Goal: Task Accomplishment & Management: Complete application form

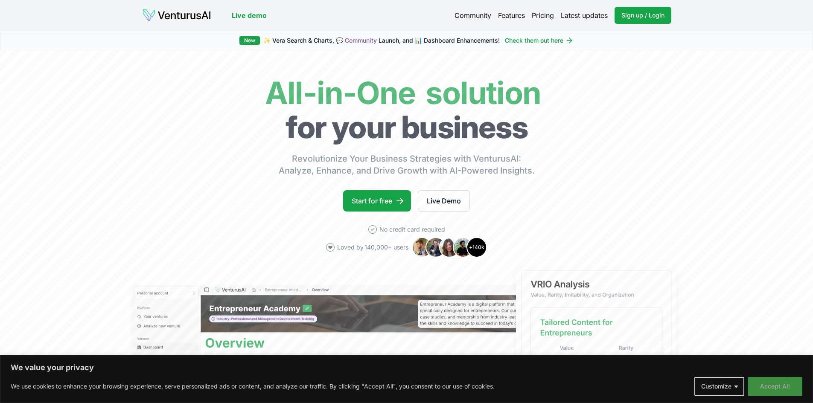
click at [771, 384] on button "Accept All" at bounding box center [774, 386] width 55 height 19
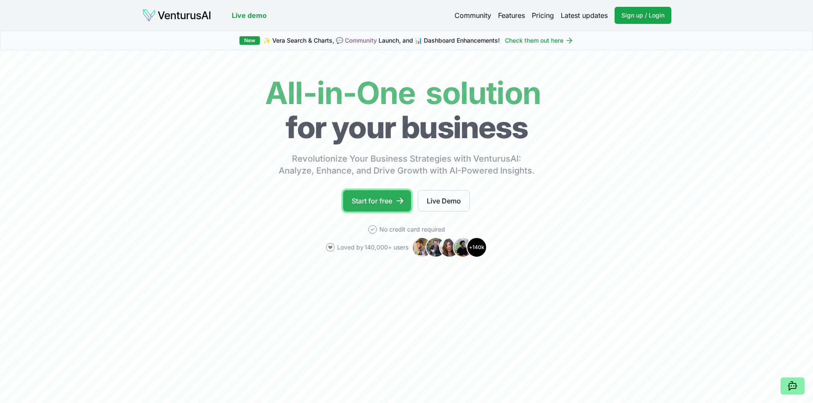
click at [379, 198] on link "Start for free" at bounding box center [377, 200] width 68 height 21
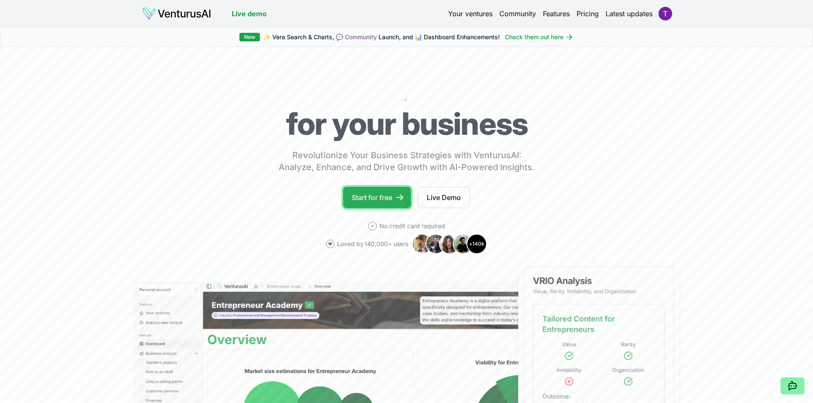
click at [386, 201] on link "Start for free" at bounding box center [377, 197] width 68 height 21
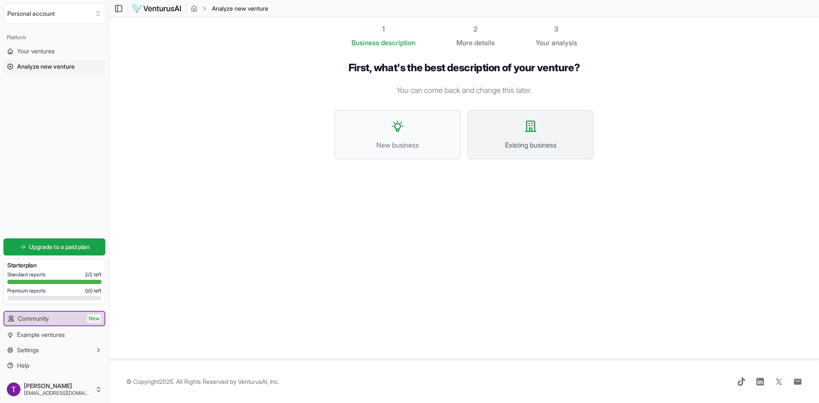
click at [542, 132] on button "Existing business" at bounding box center [531, 134] width 126 height 49
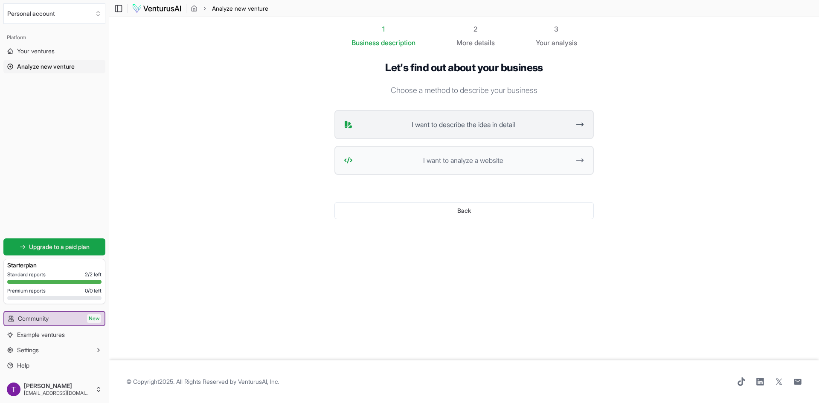
click at [537, 132] on button "I want to describe the idea in detail" at bounding box center [463, 124] width 259 height 29
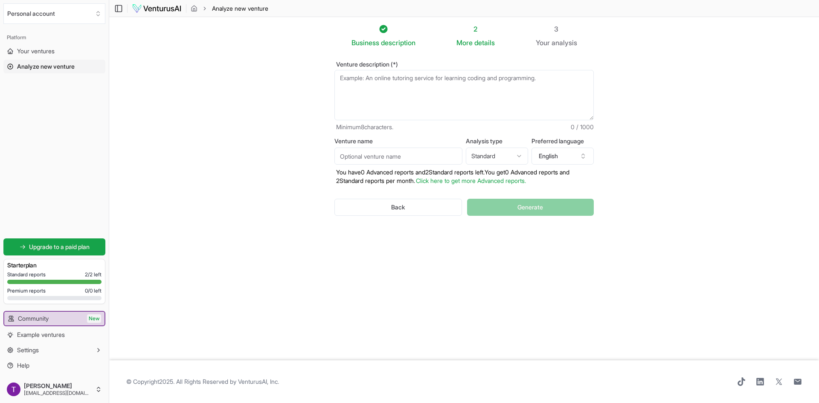
click at [416, 156] on input "Venture name" at bounding box center [398, 156] width 128 height 17
click at [483, 160] on html "We value your privacy We use cookies to enhance your browsing experience, serve…" at bounding box center [409, 201] width 819 height 403
click at [563, 180] on html "We value your privacy We use cookies to enhance your browsing experience, serve…" at bounding box center [409, 201] width 819 height 403
click at [414, 96] on textarea "Venture description (*)" at bounding box center [463, 95] width 259 height 50
click at [402, 166] on div "Venture name Analysis type Standard Advanced Standard Preferred language Englis…" at bounding box center [463, 161] width 259 height 47
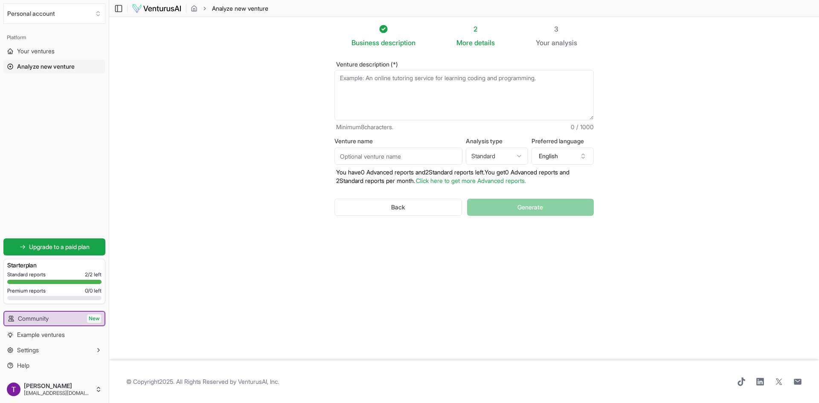
click at [401, 162] on input "Venture name" at bounding box center [398, 156] width 128 height 17
type input "FDS Beauty"
click at [415, 97] on textarea "Venture description (*)" at bounding box center [463, 95] width 259 height 50
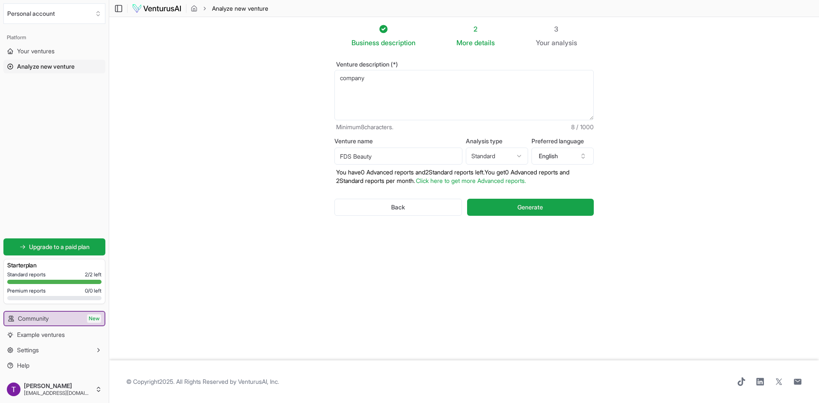
click at [342, 79] on textarea "company" at bounding box center [463, 95] width 259 height 50
click at [378, 77] on textarea "Company" at bounding box center [463, 95] width 259 height 50
click at [356, 77] on textarea "Company" at bounding box center [463, 95] width 259 height 50
drag, startPoint x: 356, startPoint y: 77, endPoint x: 397, endPoint y: 72, distance: 40.8
click at [397, 72] on textarea "Company" at bounding box center [463, 95] width 259 height 50
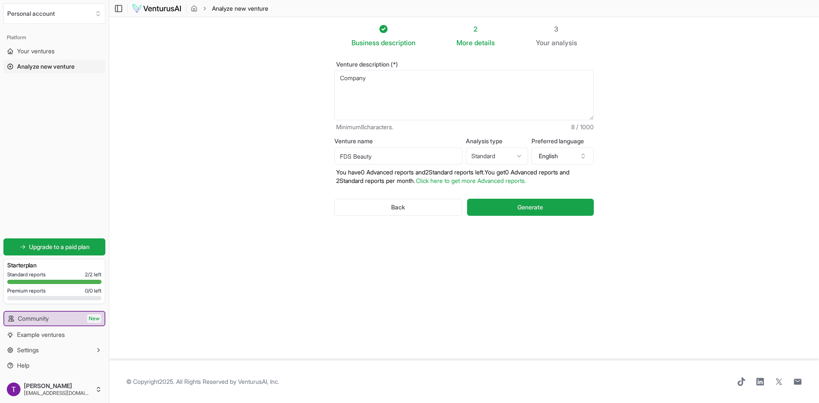
click at [447, 90] on textarea "Company" at bounding box center [463, 95] width 259 height 50
click at [360, 83] on textarea "Company" at bounding box center [463, 95] width 259 height 50
click at [372, 81] on textarea "Company" at bounding box center [463, 95] width 259 height 50
click at [366, 77] on textarea "Company" at bounding box center [463, 95] width 259 height 50
click at [369, 78] on textarea "Company" at bounding box center [463, 95] width 259 height 50
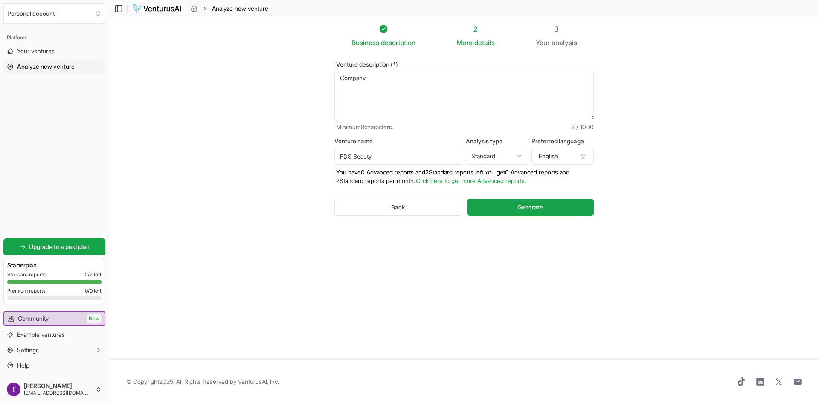
click at [364, 78] on textarea "Company" at bounding box center [463, 95] width 259 height 50
click at [367, 78] on textarea "Company" at bounding box center [463, 95] width 259 height 50
type textarea "Company in cosmetic industry"
drag, startPoint x: 505, startPoint y: 208, endPoint x: 501, endPoint y: 204, distance: 5.5
click at [505, 207] on button "Generate" at bounding box center [530, 207] width 127 height 17
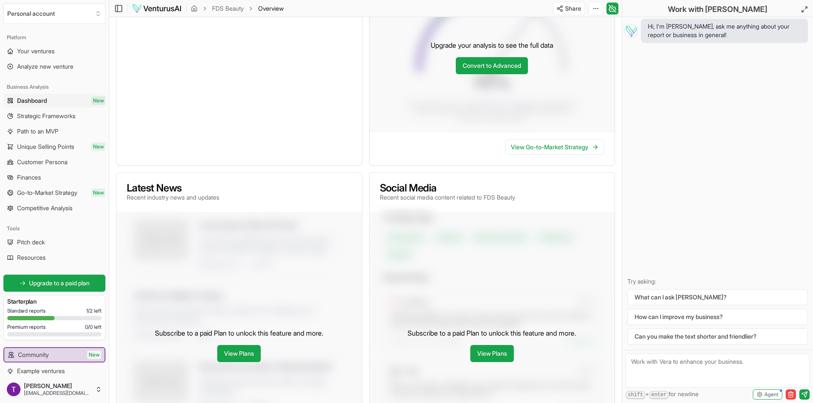
scroll to position [113, 0]
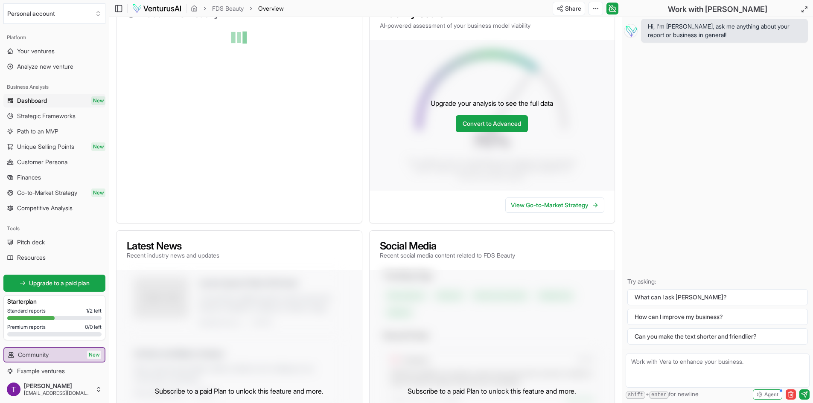
click at [672, 355] on textarea at bounding box center [717, 371] width 184 height 34
type textarea "F"
type textarea "i"
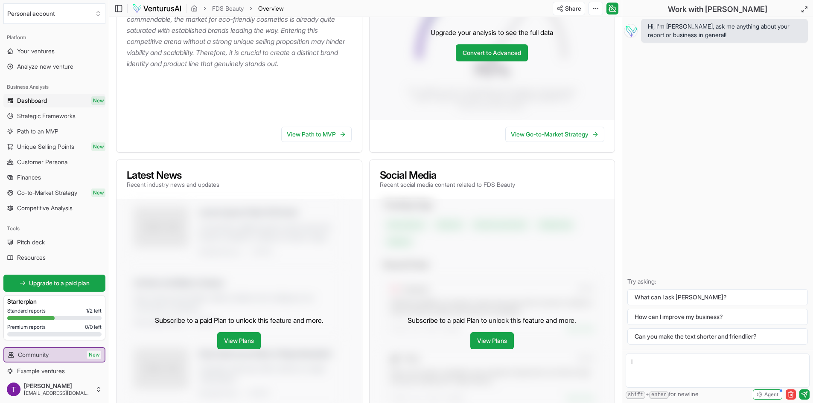
scroll to position [241, 0]
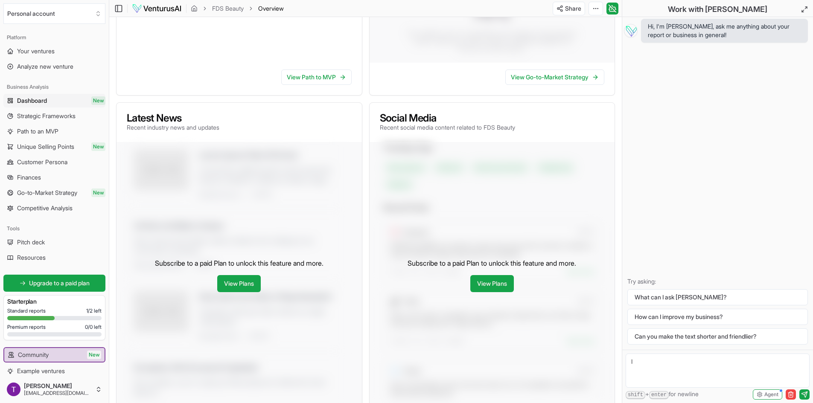
click at [710, 372] on textarea "I" at bounding box center [717, 371] width 184 height 34
type textarea "I"
type textarea "Can you do me an swot analyses in shor, medium, and long time of FDS BEAUTY"
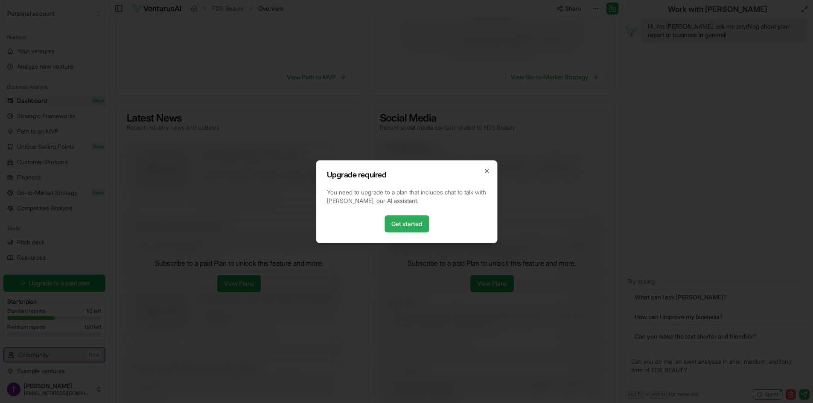
click at [425, 222] on link "Get started" at bounding box center [406, 223] width 44 height 17
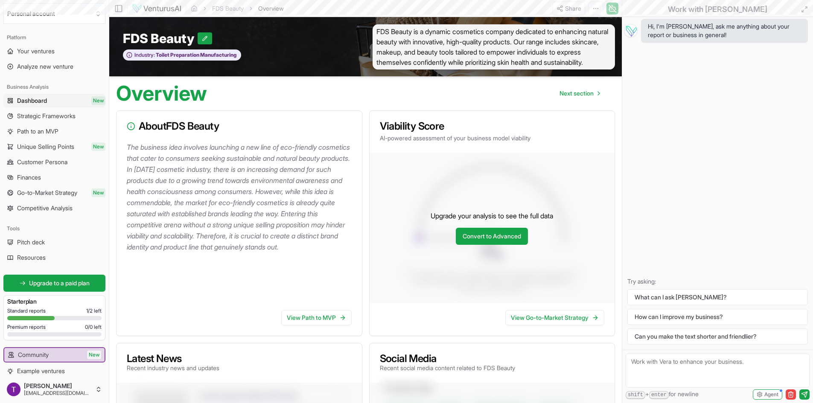
scroll to position [241, 0]
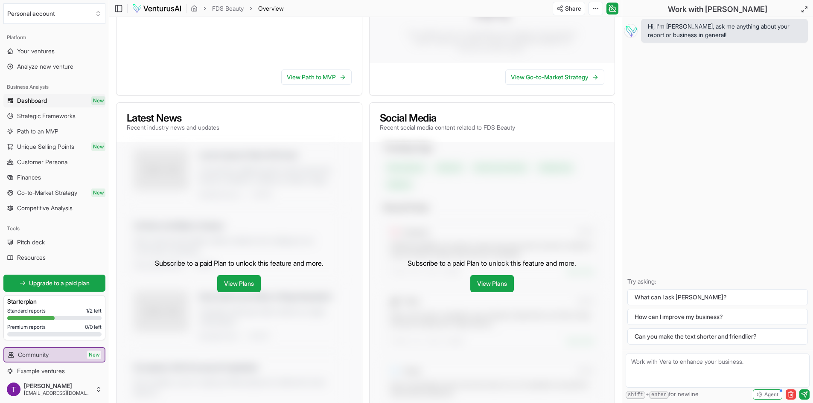
click at [730, 241] on div "Hi, I'm [PERSON_NAME], ask me anything about your report or business in general…" at bounding box center [717, 183] width 191 height 333
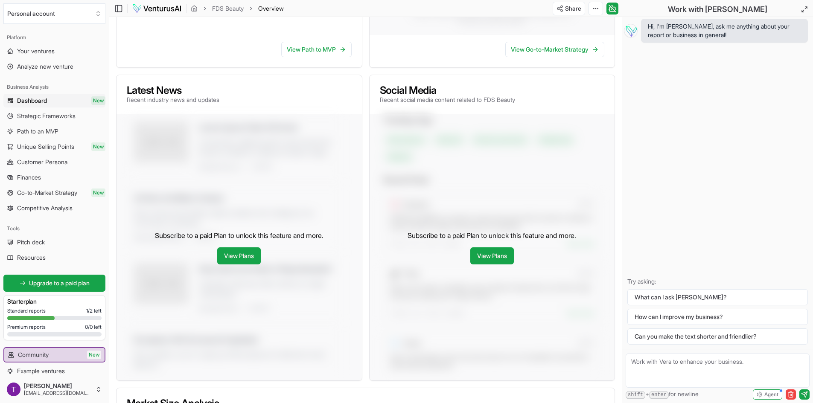
scroll to position [283, 0]
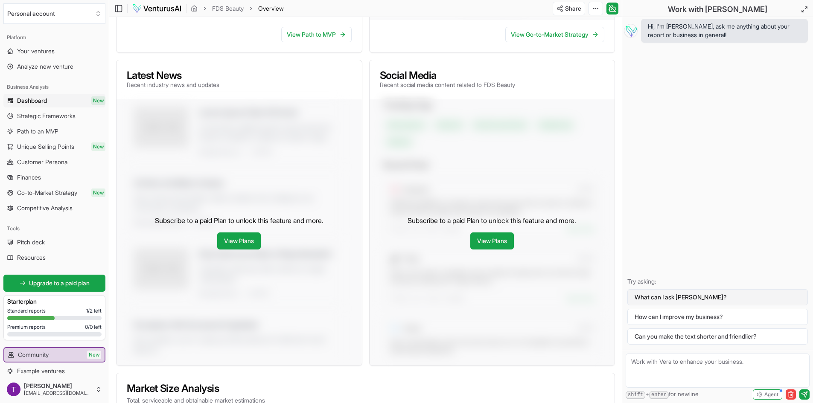
click at [693, 295] on button "What can I ask [PERSON_NAME]?" at bounding box center [717, 297] width 180 height 16
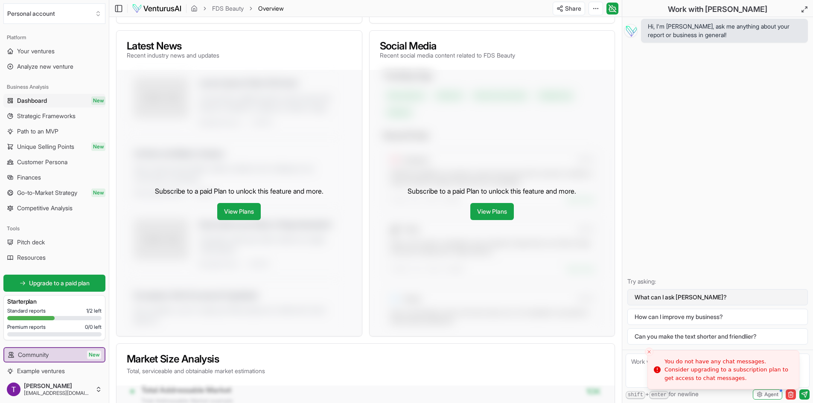
scroll to position [326, 0]
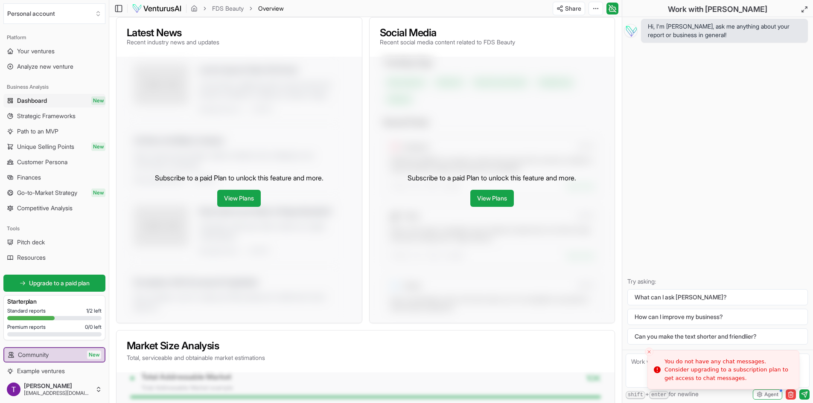
click at [648, 349] on icon "Close toast" at bounding box center [648, 351] width 5 height 5
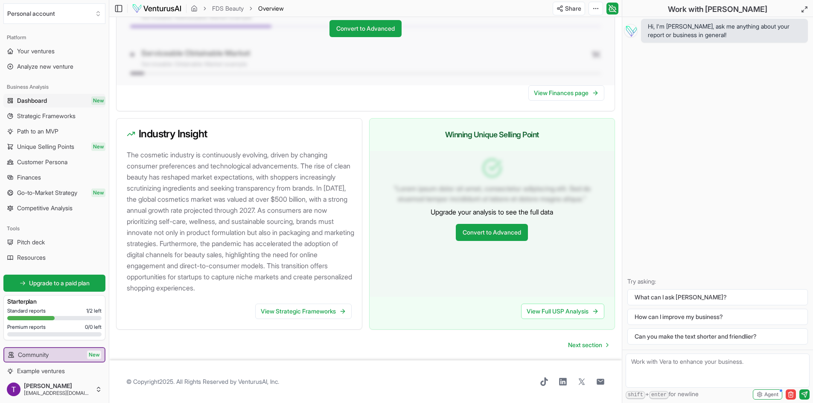
scroll to position [754, 0]
click at [586, 349] on span "Next section" at bounding box center [585, 345] width 34 height 9
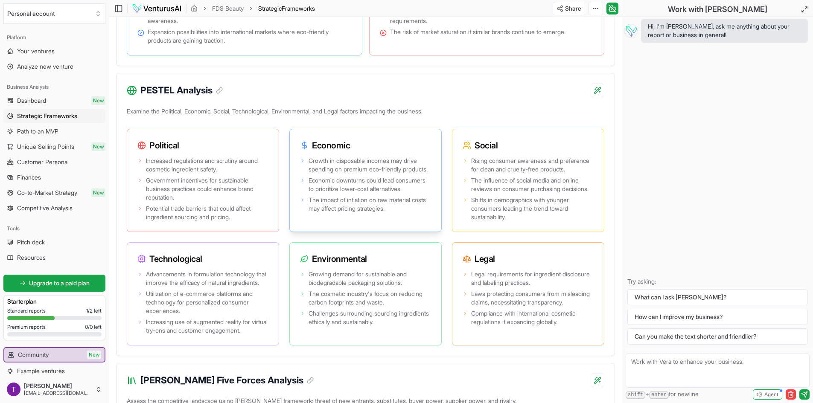
scroll to position [768, 0]
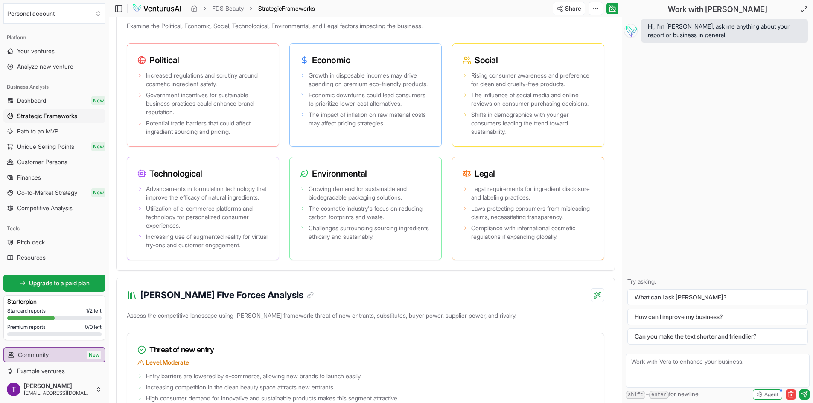
click at [331, 302] on div "[PERSON_NAME] Five Forces Analysis" at bounding box center [365, 290] width 498 height 24
